Goal: Task Accomplishment & Management: Complete application form

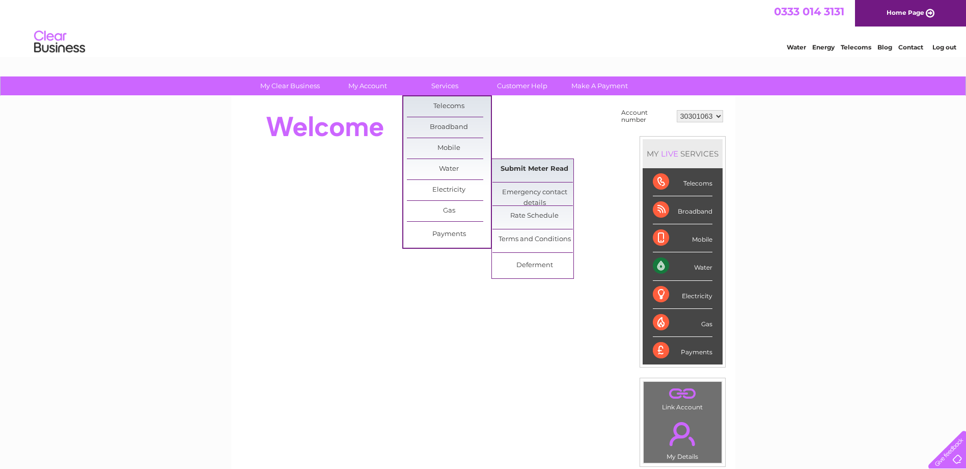
click at [526, 168] on link "Submit Meter Read" at bounding box center [534, 169] width 84 height 20
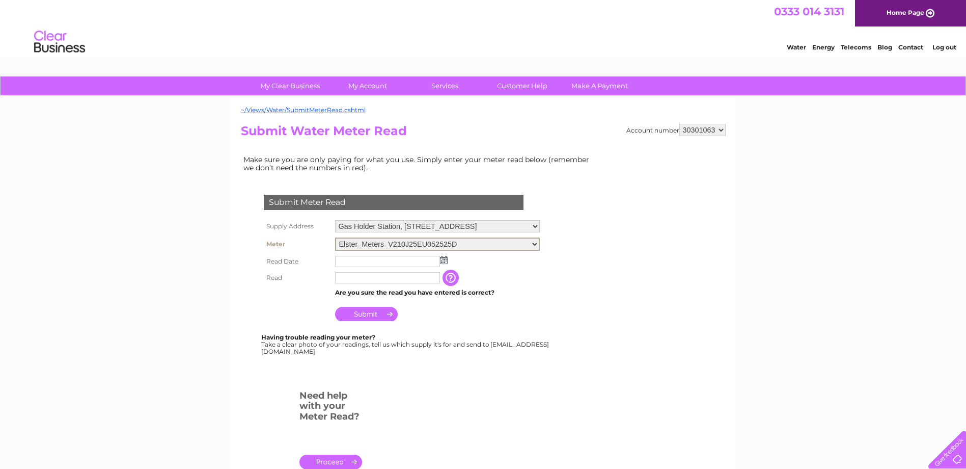
click at [463, 240] on select "Elster_Meters_V210J25EU052525D" at bounding box center [437, 243] width 205 height 13
click at [392, 277] on input "text" at bounding box center [387, 276] width 105 height 11
click at [396, 261] on input "text" at bounding box center [387, 260] width 105 height 11
click at [443, 258] on img at bounding box center [444, 259] width 8 height 8
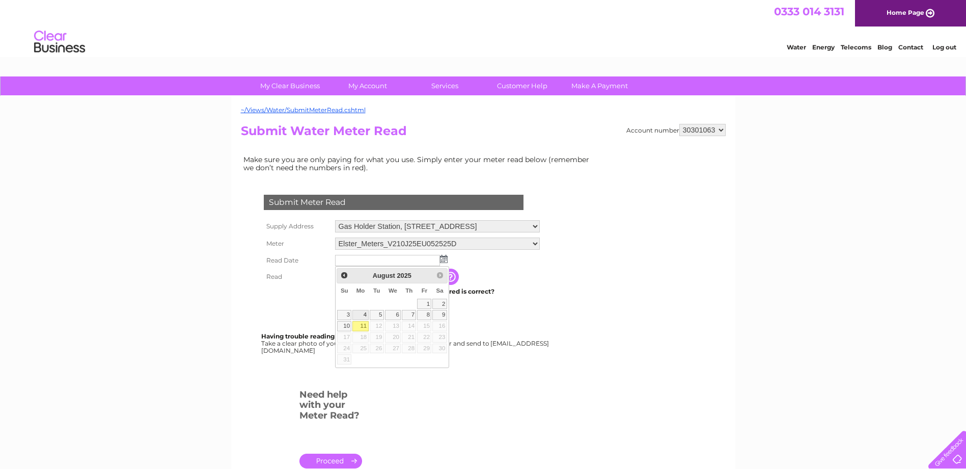
click at [365, 313] on link "4" at bounding box center [360, 315] width 16 height 10
type input "[DATE]"
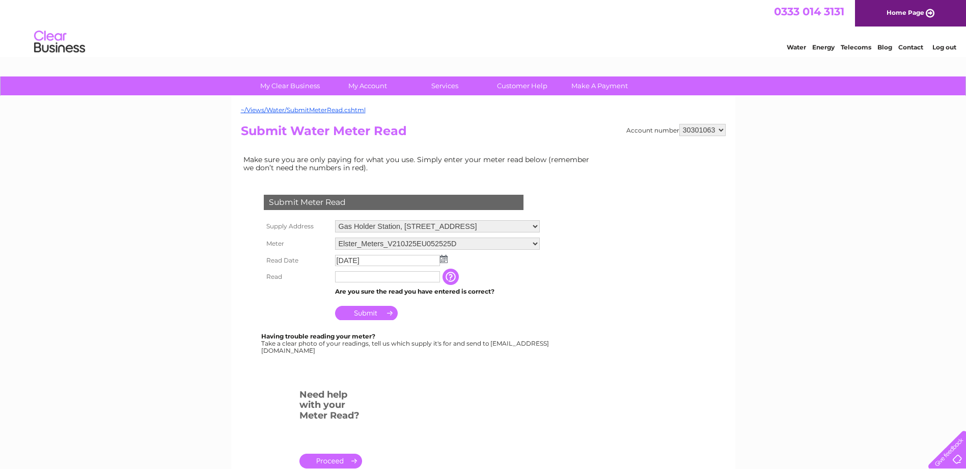
click at [447, 278] on input "button" at bounding box center [452, 276] width 18 height 16
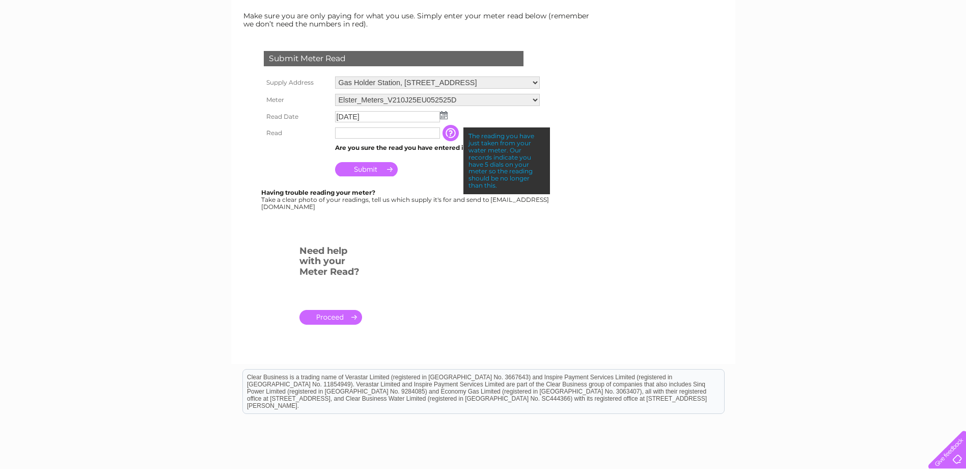
scroll to position [153, 0]
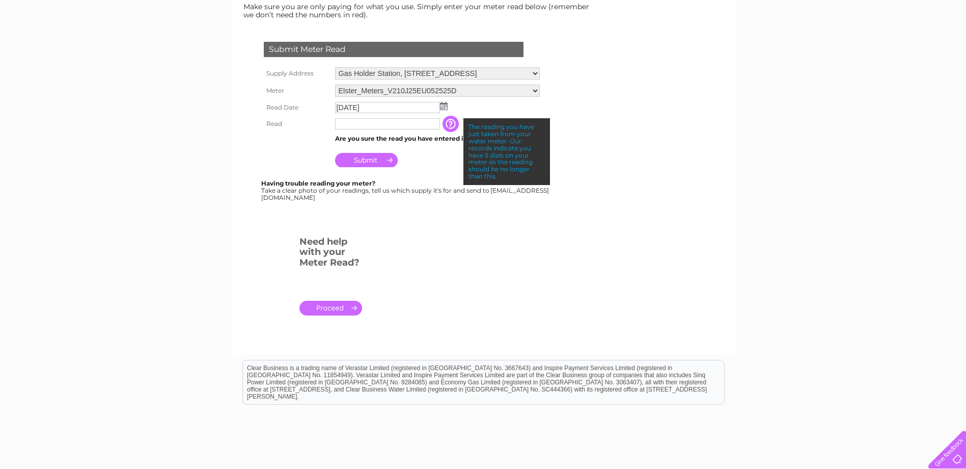
click at [461, 102] on td "[DATE]" at bounding box center [438, 107] width 210 height 16
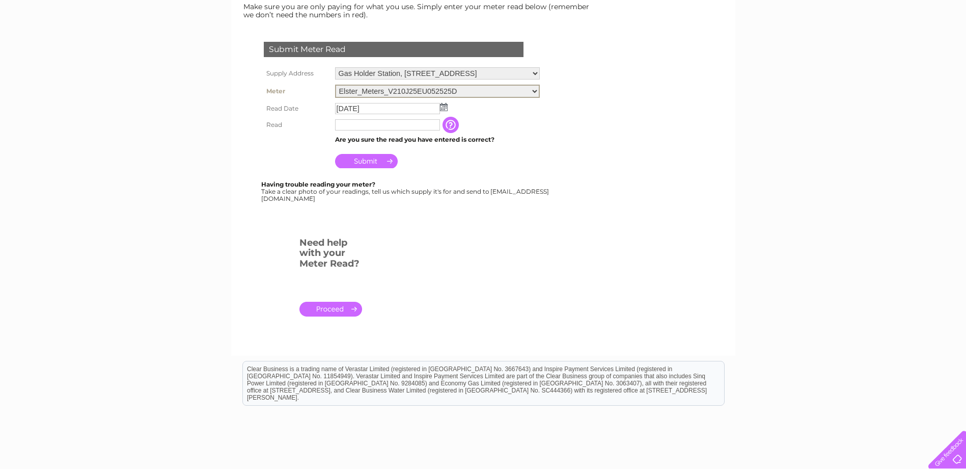
click at [461, 87] on select "Elster_Meters_V210J25EU052525D" at bounding box center [437, 91] width 205 height 13
click at [335, 85] on select "Elster_Meters_V210J25EU052525D" at bounding box center [437, 91] width 205 height 13
click at [314, 97] on th "Meter" at bounding box center [296, 90] width 71 height 17
click at [318, 75] on th "Supply Address" at bounding box center [296, 73] width 71 height 17
